Goal: Information Seeking & Learning: Check status

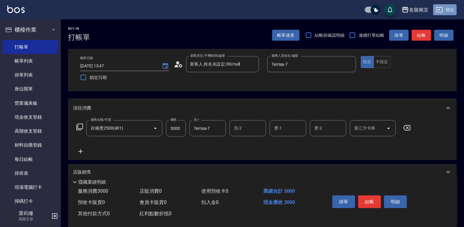
click at [441, 9] on icon "button" at bounding box center [439, 9] width 7 height 7
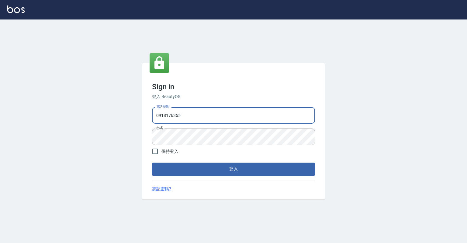
click at [195, 115] on input "0918176355" at bounding box center [233, 115] width 163 height 16
type input "0"
type input "0967388409"
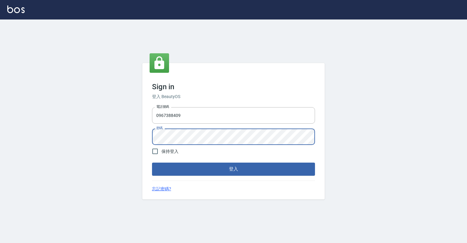
click at [371, 170] on div "Sign in 登入 BeautyOS 電話號碼 0967388409 電話號碼 密碼 密碼 保持登入 登入 忘記密碼?" at bounding box center [233, 130] width 467 height 223
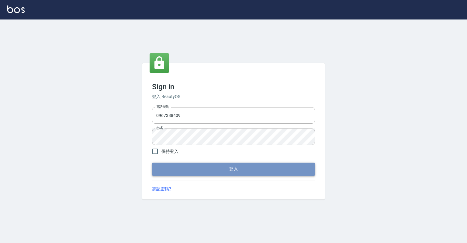
click at [220, 168] on button "登入" at bounding box center [233, 168] width 163 height 13
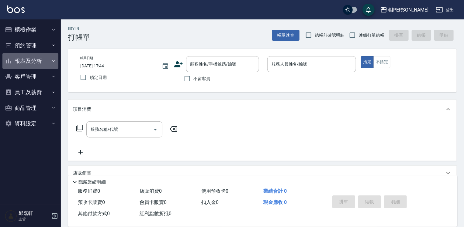
click at [26, 61] on button "報表及分析" at bounding box center [30, 61] width 56 height 16
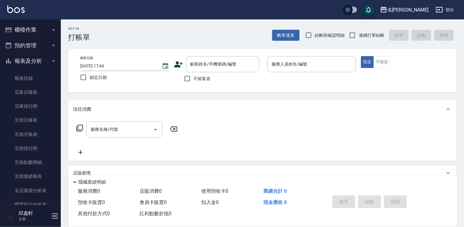
scroll to position [152, 0]
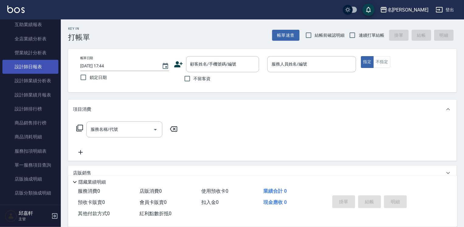
click at [29, 64] on link "設計師日報表" at bounding box center [30, 67] width 56 height 14
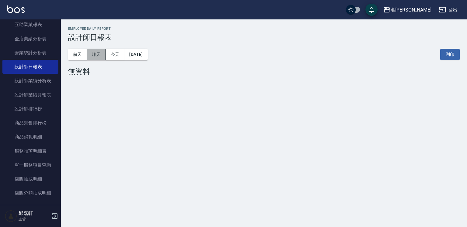
click at [95, 50] on button "昨天" at bounding box center [96, 54] width 19 height 11
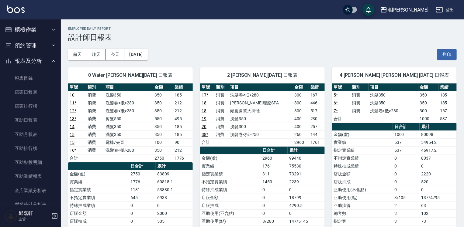
click at [450, 9] on button "登出" at bounding box center [444, 9] width 23 height 11
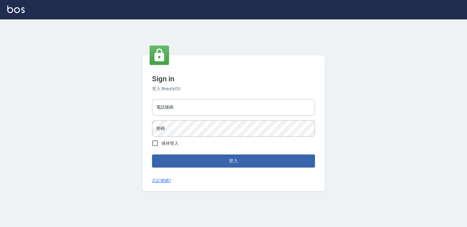
type input "0918176355"
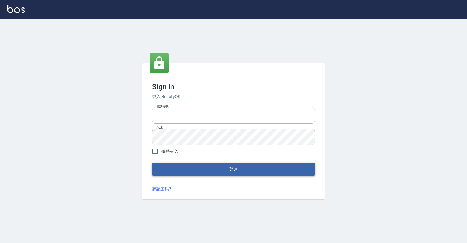
type input "0918176355"
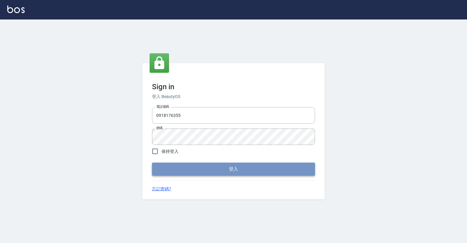
click at [222, 167] on button "登入" at bounding box center [233, 168] width 163 height 13
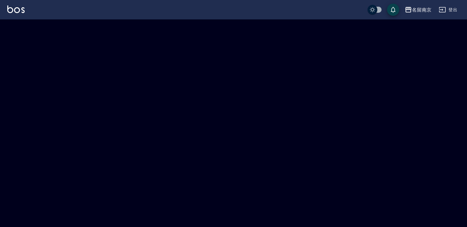
checkbox input "true"
